Goal: Task Accomplishment & Management: Manage account settings

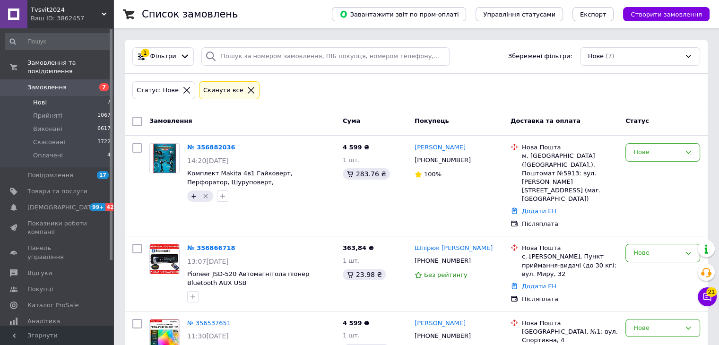
click at [108, 98] on span "7" at bounding box center [108, 102] width 3 height 9
click at [72, 149] on li "Оплачені 4" at bounding box center [58, 158] width 116 height 18
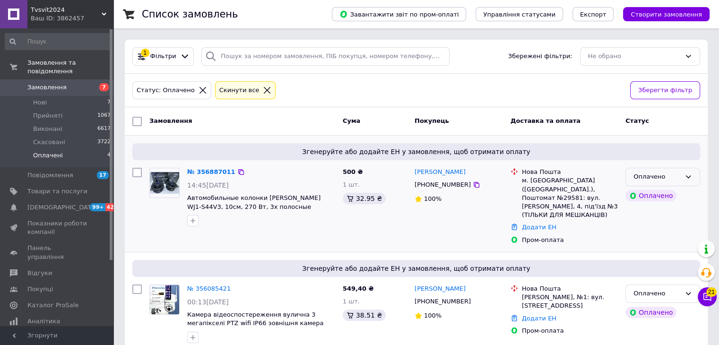
click at [671, 175] on div "Оплачено" at bounding box center [656, 177] width 47 height 10
click at [642, 199] on li "Прийнято" at bounding box center [663, 196] width 74 height 17
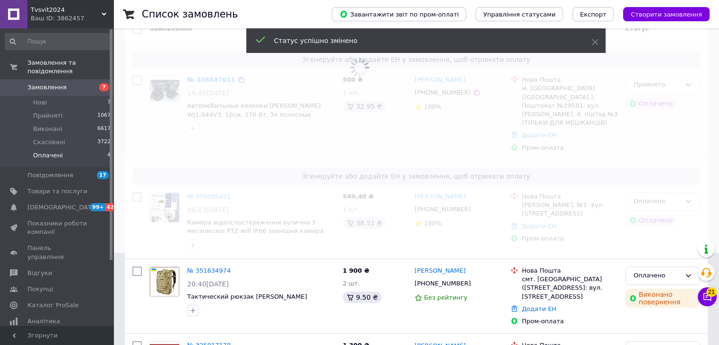
scroll to position [108, 0]
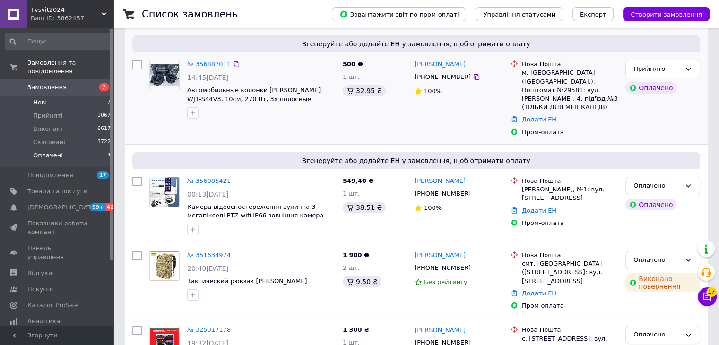
click at [52, 96] on li "Нові 7" at bounding box center [58, 102] width 116 height 13
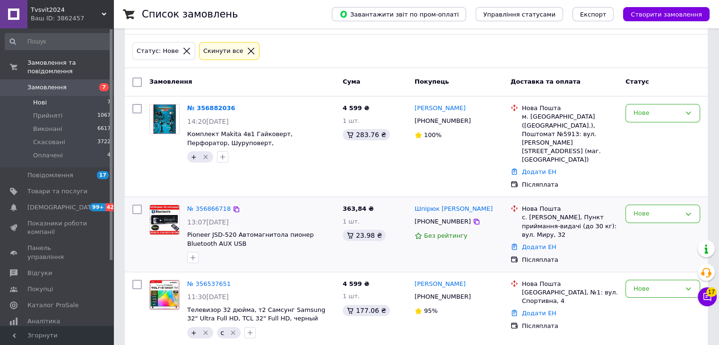
scroll to position [40, 0]
click at [639, 204] on div "Нове" at bounding box center [662, 213] width 75 height 18
click at [632, 225] on li "Прийнято" at bounding box center [663, 233] width 74 height 17
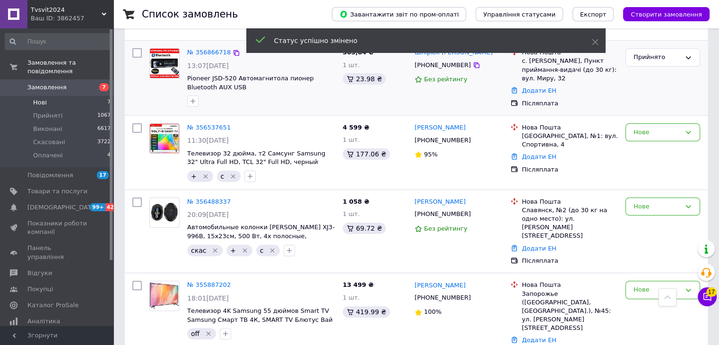
scroll to position [197, 0]
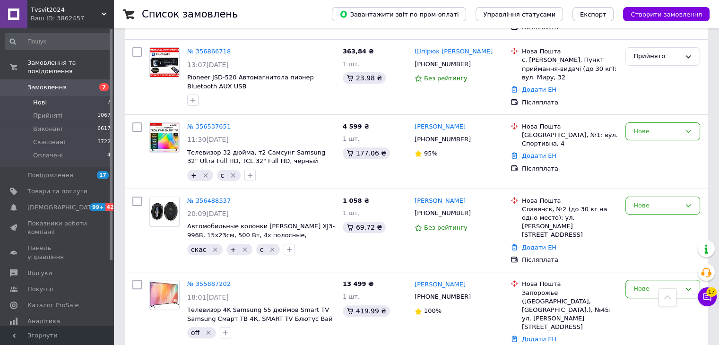
click at [83, 96] on li "Нові 7" at bounding box center [58, 102] width 116 height 13
click at [87, 150] on li "Оплачені 4" at bounding box center [58, 158] width 116 height 18
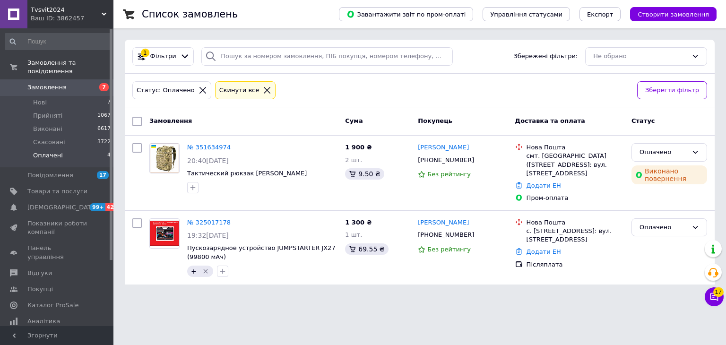
click at [263, 87] on icon at bounding box center [267, 90] width 9 height 9
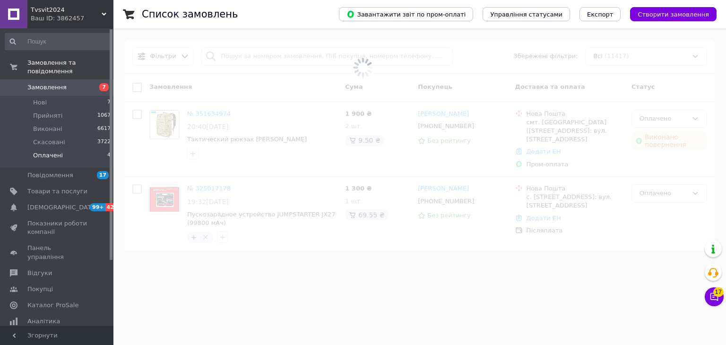
click at [265, 60] on span at bounding box center [363, 67] width 726 height 135
click at [278, 57] on span at bounding box center [363, 67] width 726 height 135
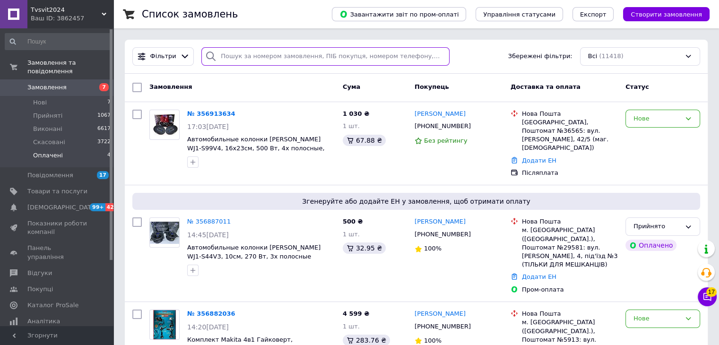
click at [286, 54] on input "search" at bounding box center [325, 56] width 248 height 18
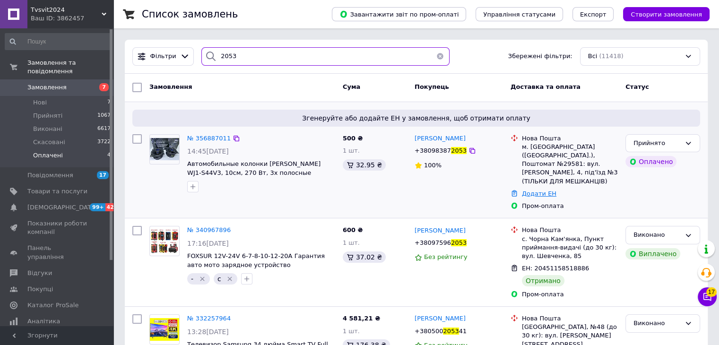
type input "2053"
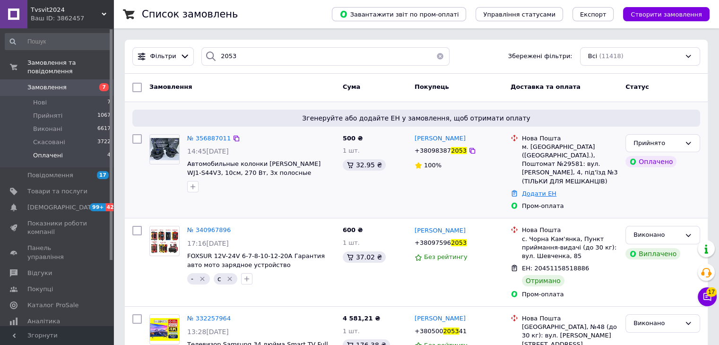
click at [531, 190] on link "Додати ЕН" at bounding box center [539, 193] width 35 height 7
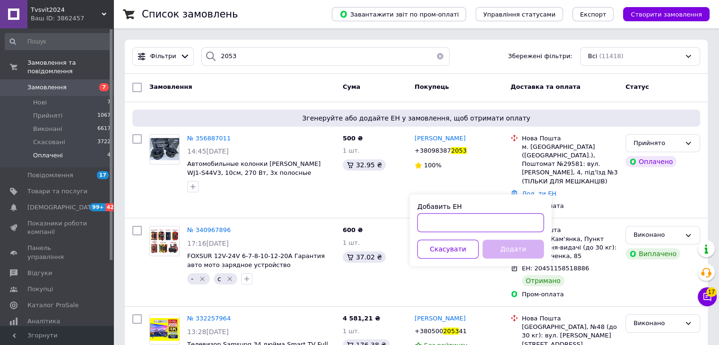
click at [466, 217] on input "Добавить ЕН" at bounding box center [480, 222] width 127 height 19
paste input "20451225293370"
type input "20451225293370"
click at [515, 244] on button "Додати" at bounding box center [513, 249] width 61 height 19
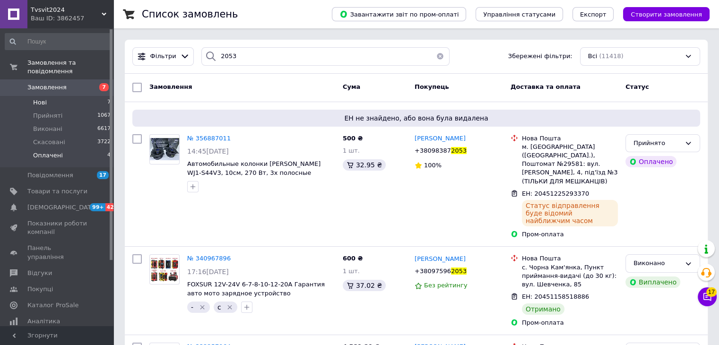
click at [62, 96] on li "Нові 7" at bounding box center [58, 102] width 116 height 13
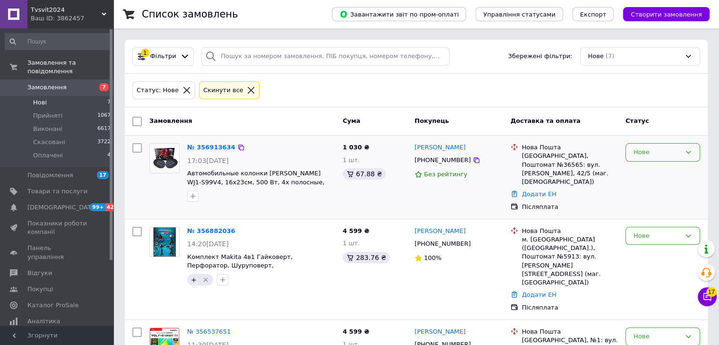
click at [650, 156] on div "Нове" at bounding box center [662, 152] width 75 height 18
click at [644, 189] on li "Виконано" at bounding box center [663, 189] width 74 height 17
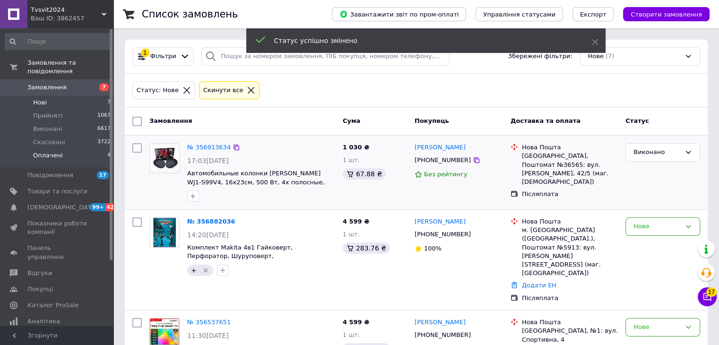
click at [91, 152] on li "Оплачені 4" at bounding box center [58, 158] width 116 height 18
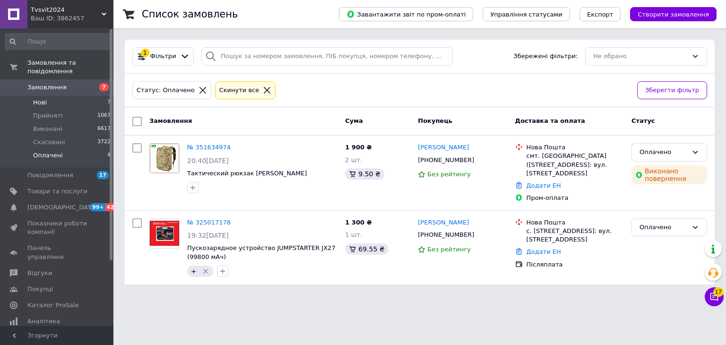
click at [88, 96] on li "Нові 7" at bounding box center [58, 102] width 116 height 13
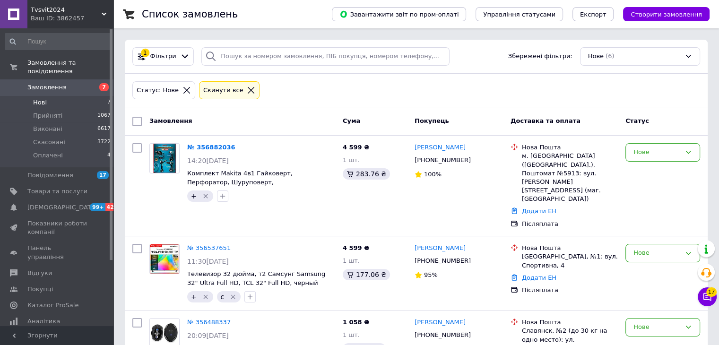
click at [87, 96] on li "Нові 7" at bounding box center [58, 102] width 116 height 13
